Goal: Information Seeking & Learning: Understand process/instructions

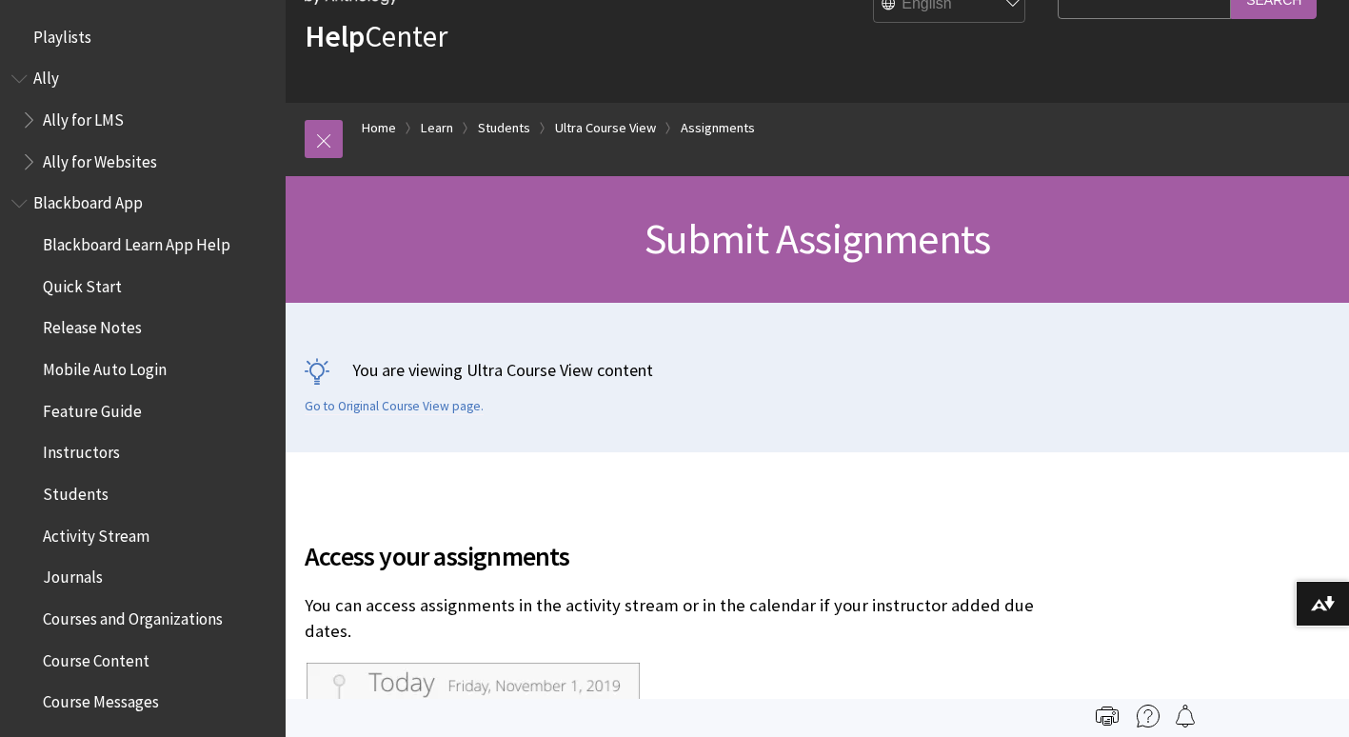
click at [130, 209] on span "Blackboard App" at bounding box center [87, 201] width 109 height 26
click at [132, 237] on span "Blackboard Learn App Help" at bounding box center [137, 241] width 188 height 26
click at [60, 451] on span "Instructors" at bounding box center [81, 450] width 77 height 26
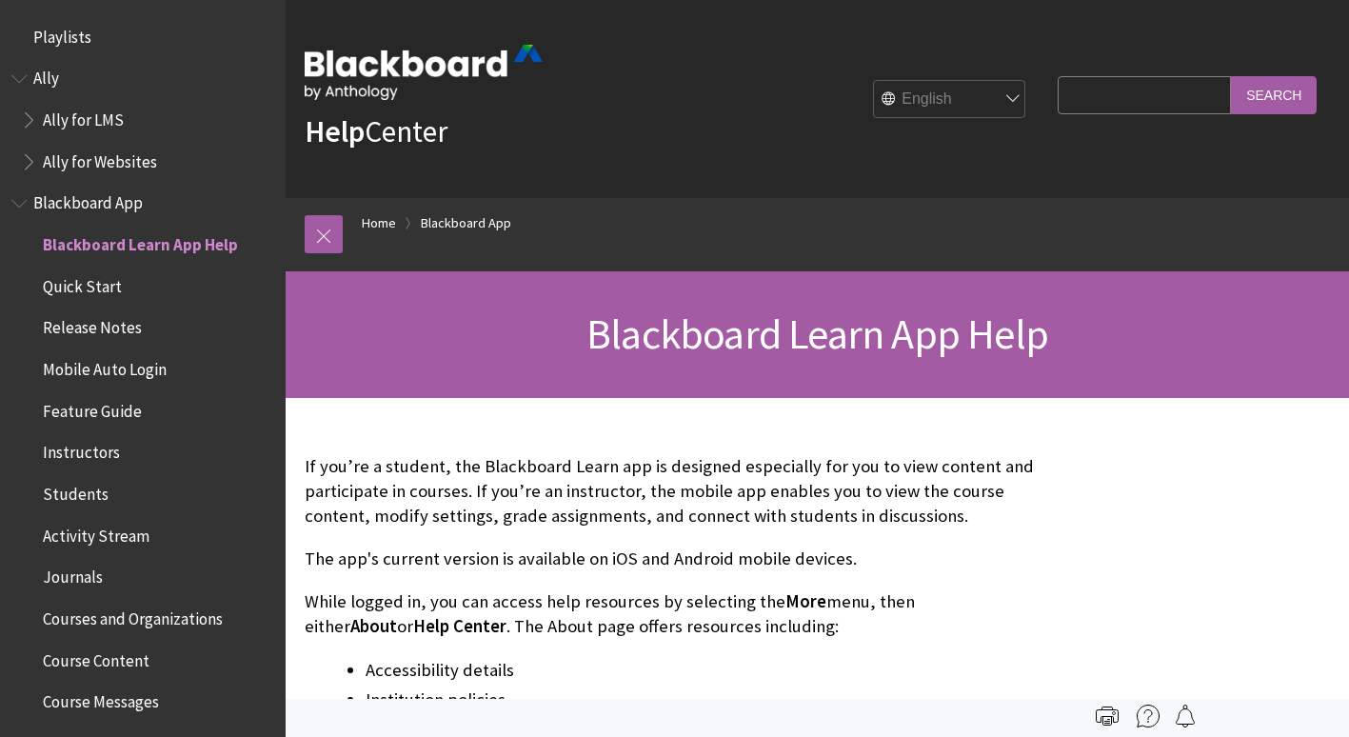
scroll to position [200, 0]
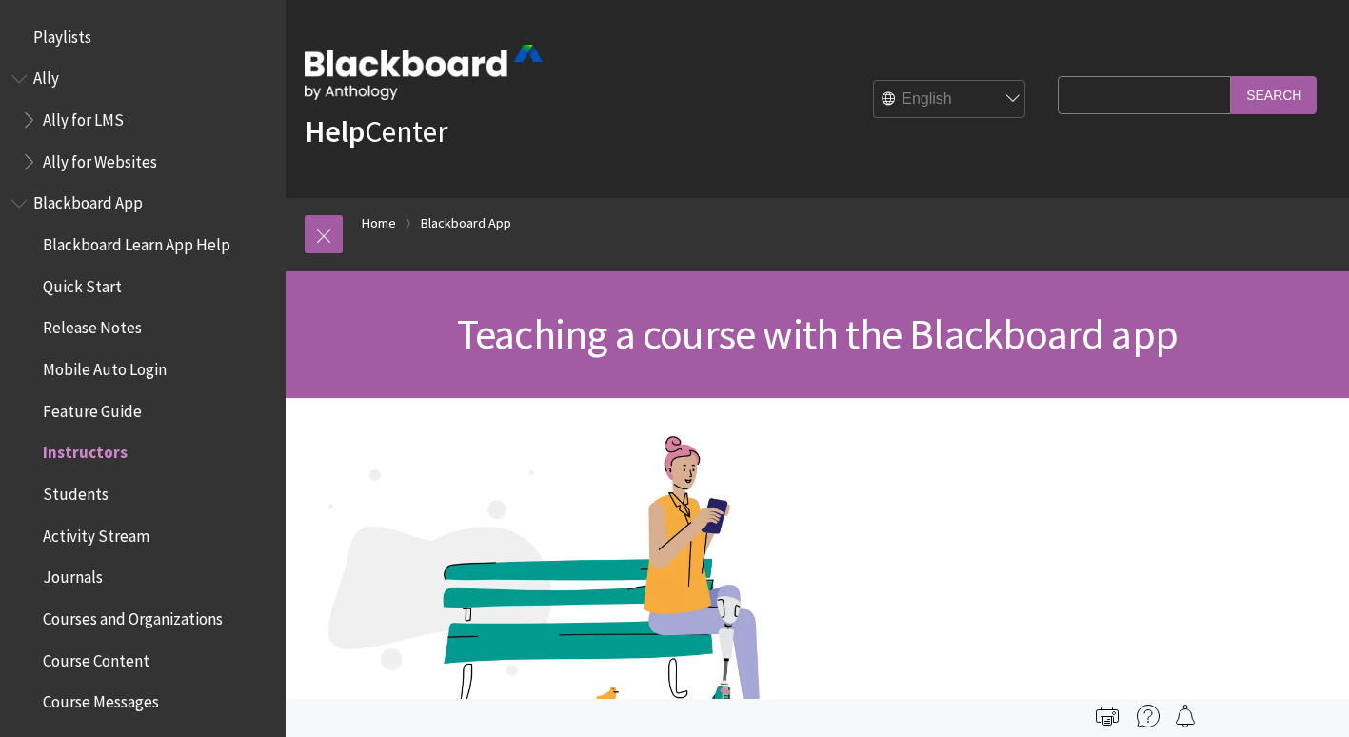
scroll to position [407, 0]
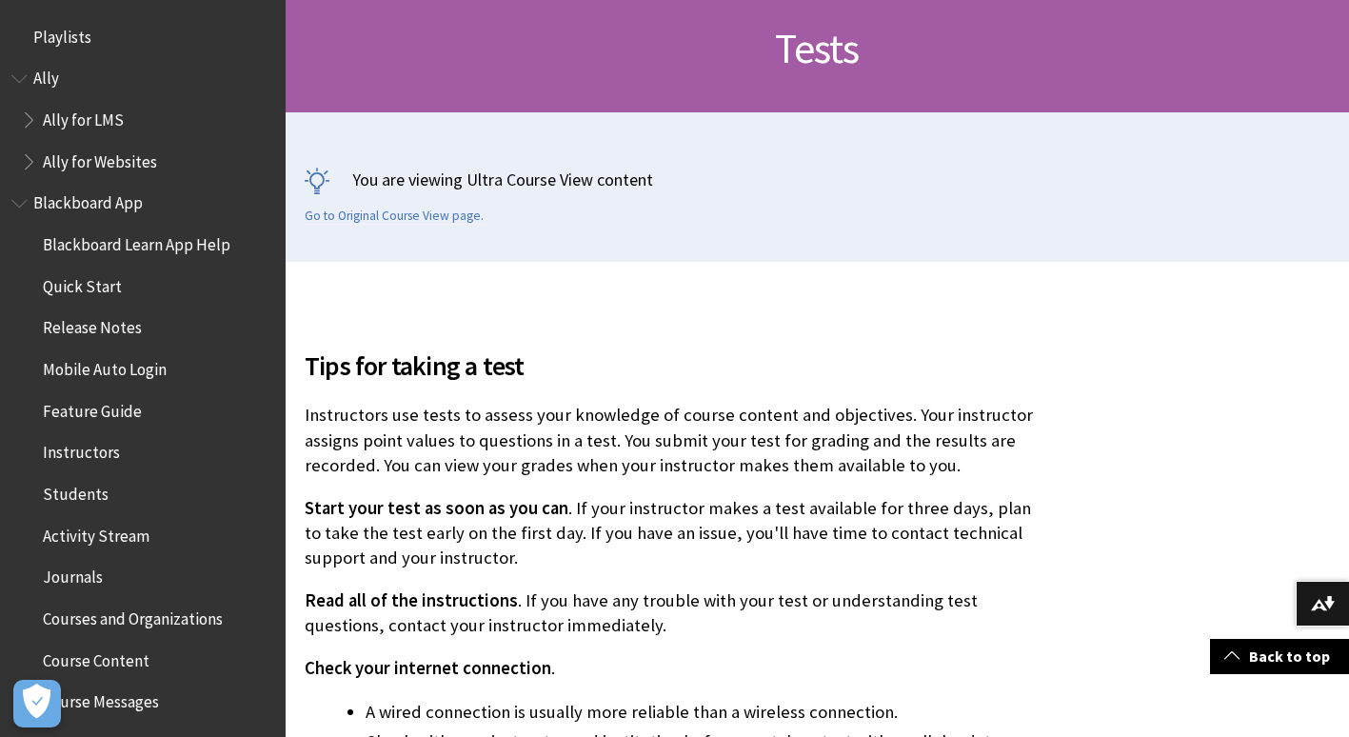
scroll to position [2649, 0]
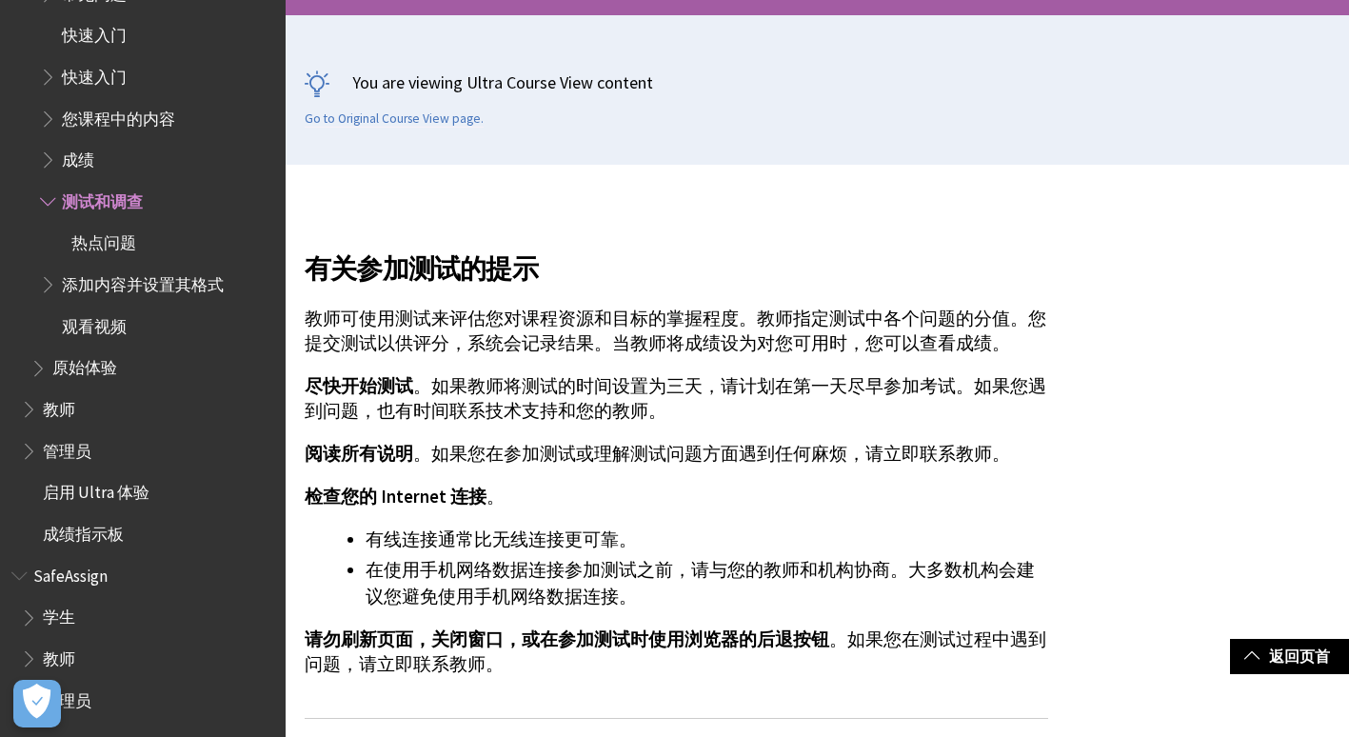
scroll to position [571, 0]
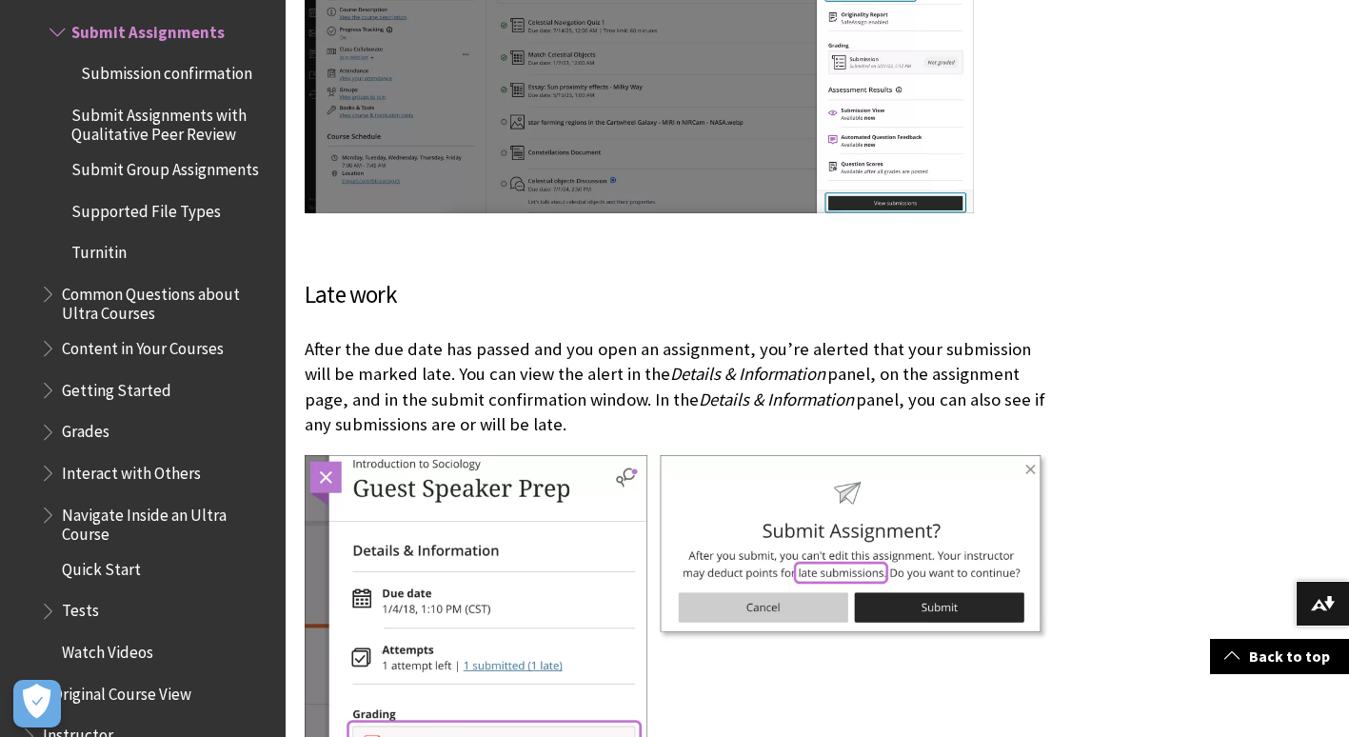
scroll to position [4950, 0]
